Goal: Task Accomplishment & Management: Use online tool/utility

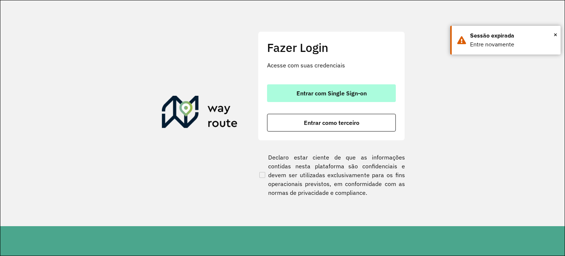
click at [364, 99] on button "Entrar com Single Sign-on" at bounding box center [331, 93] width 129 height 18
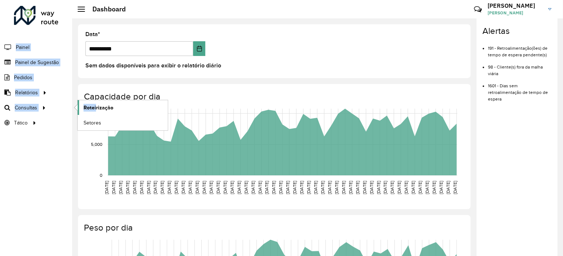
click at [95, 104] on div "**********" at bounding box center [281, 128] width 563 height 256
click at [101, 110] on span "Roteirização" at bounding box center [98, 108] width 30 height 8
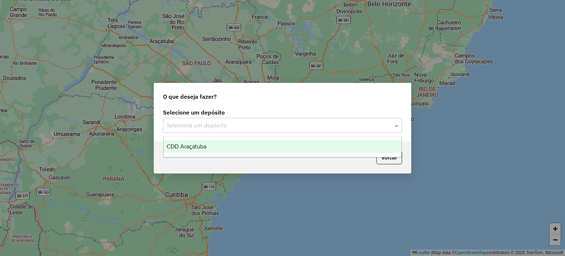
click at [345, 131] on div "Selecione um depósito" at bounding box center [282, 125] width 239 height 15
click at [303, 149] on div "CDD Araçatuba" at bounding box center [283, 146] width 238 height 13
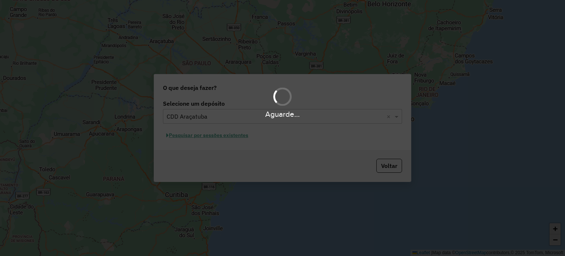
click at [303, 149] on div "Aguarde..." at bounding box center [282, 128] width 565 height 256
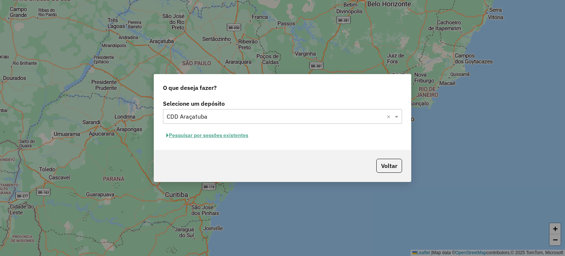
click at [230, 134] on button "Pesquisar por sessões existentes" at bounding box center [207, 134] width 89 height 11
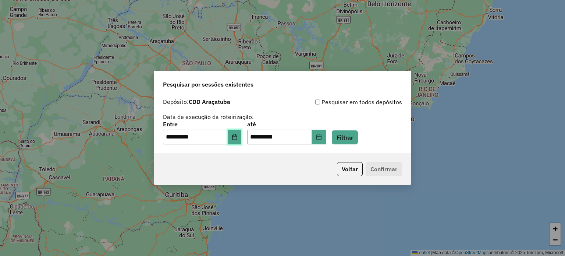
click at [238, 138] on icon "Choose Date" at bounding box center [235, 137] width 6 height 6
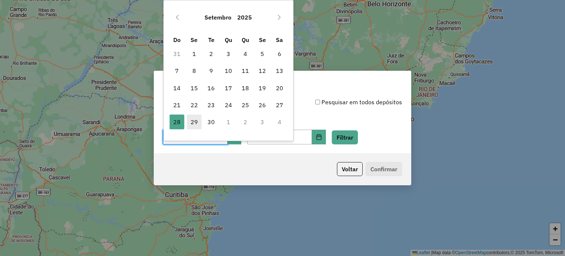
click at [191, 116] on span "29" at bounding box center [194, 121] width 15 height 15
type input "**********"
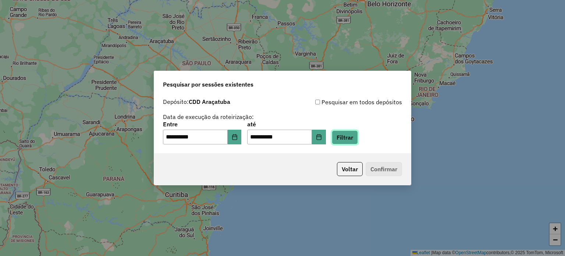
click at [354, 139] on button "Filtrar" at bounding box center [345, 137] width 26 height 14
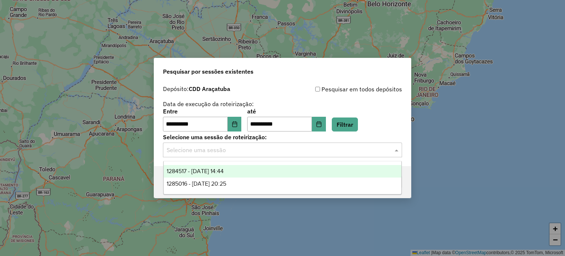
click at [334, 154] on div "Selecione uma sessão" at bounding box center [282, 149] width 239 height 15
click at [296, 173] on div "1284517 - 29/09/2025 14:44" at bounding box center [283, 171] width 238 height 13
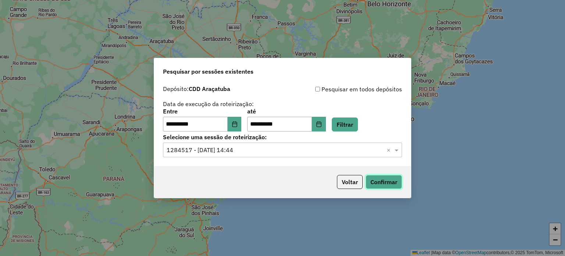
click at [395, 182] on button "Confirmar" at bounding box center [384, 182] width 36 height 14
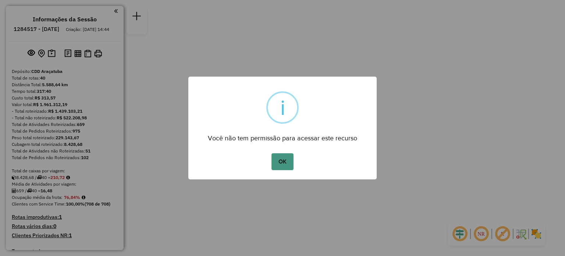
click at [284, 158] on button "OK" at bounding box center [282, 161] width 22 height 17
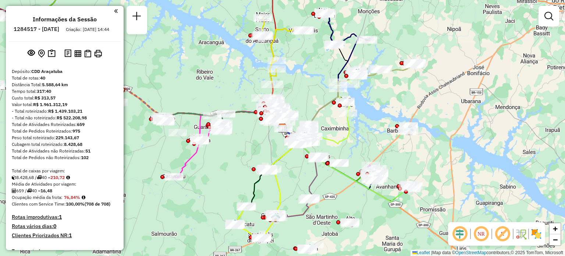
scroll to position [501, 0]
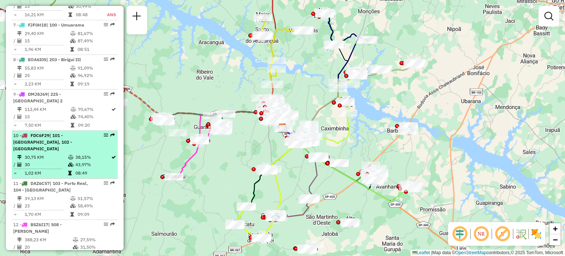
select select "**********"
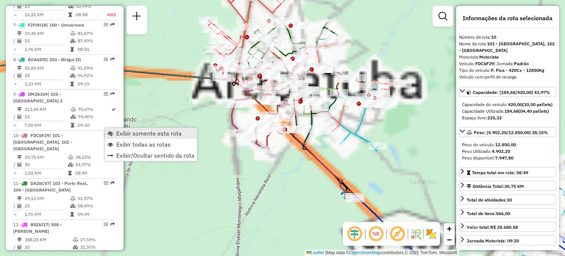
click at [128, 132] on span "Exibir somente esta rota" at bounding box center [148, 133] width 65 height 6
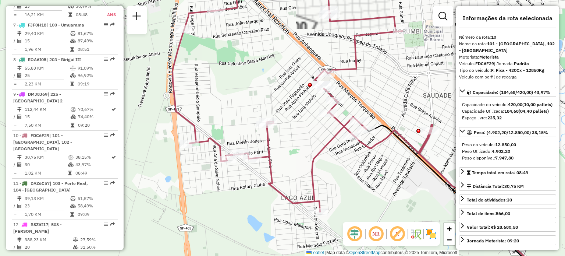
click at [370, 231] on em at bounding box center [376, 234] width 18 height 18
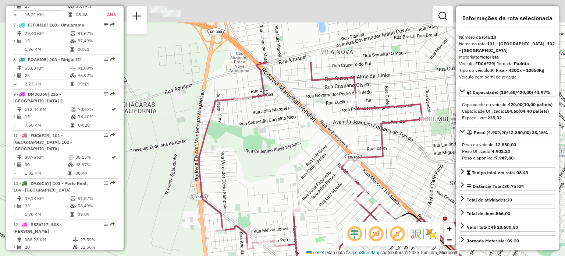
drag, startPoint x: 277, startPoint y: 90, endPoint x: 303, endPoint y: 177, distance: 91.5
click at [303, 177] on div "Janela de atendimento Grade de atendimento Capacidade Transportadoras Veículos …" at bounding box center [282, 128] width 565 height 256
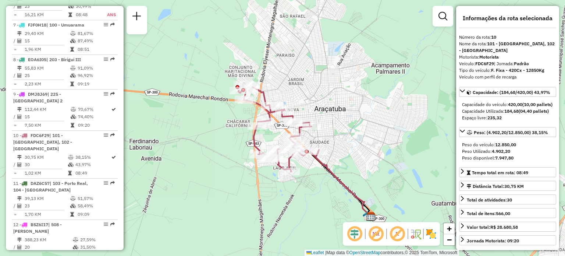
click at [430, 234] on img at bounding box center [431, 234] width 12 height 12
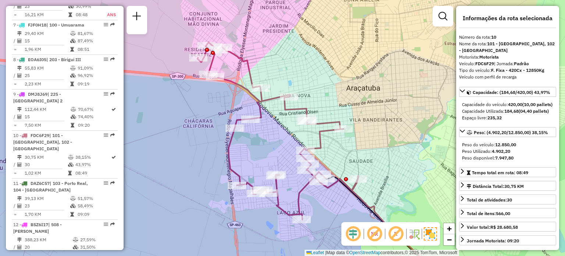
drag, startPoint x: 181, startPoint y: 115, endPoint x: 193, endPoint y: 120, distance: 13.3
click at [193, 120] on div "Janela de atendimento Grade de atendimento Capacidade Transportadoras Veículos …" at bounding box center [282, 128] width 565 height 256
click at [213, 53] on div at bounding box center [213, 53] width 4 height 4
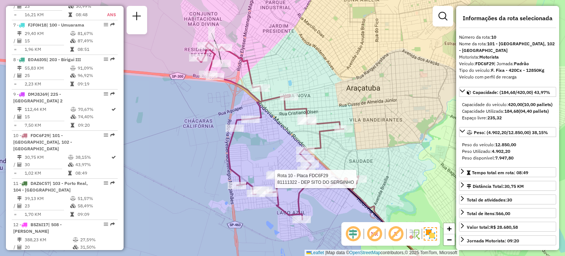
click at [346, 179] on div at bounding box center [346, 179] width 4 height 4
click at [333, 203] on div "Janela de atendimento Grade de atendimento Capacidade Transportadoras Veículos …" at bounding box center [282, 128] width 565 height 256
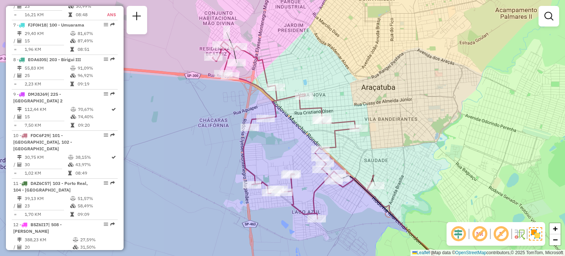
drag, startPoint x: 323, startPoint y: 210, endPoint x: 338, endPoint y: 209, distance: 15.1
click at [338, 209] on div "Janela de atendimento Grade de atendimento Capacidade Transportadoras Veículos …" at bounding box center [282, 128] width 565 height 256
